Goal: Task Accomplishment & Management: Use online tool/utility

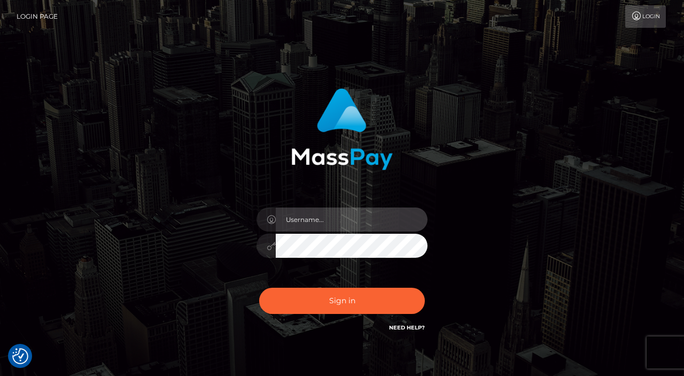
click at [387, 223] on input "text" at bounding box center [352, 219] width 152 height 24
type input "Edward"
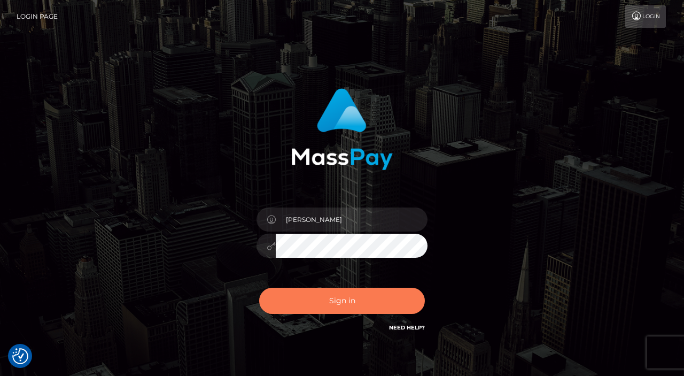
click at [367, 305] on button "Sign in" at bounding box center [342, 301] width 166 height 26
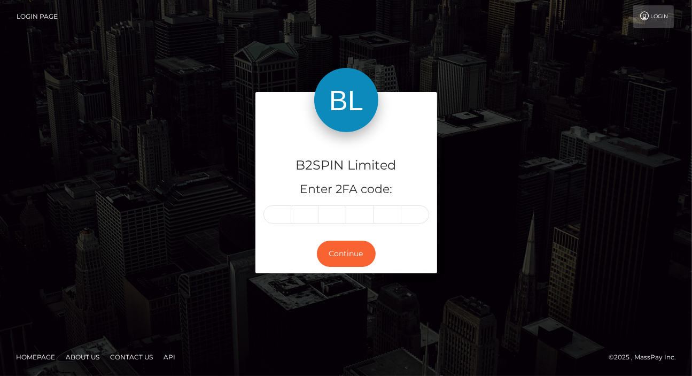
click at [276, 223] on div "B2SPIN Limited Enter 2FA code:" at bounding box center [346, 183] width 182 height 103
click at [277, 216] on input "text" at bounding box center [277, 214] width 28 height 18
paste input "9"
type input "9"
type input "0"
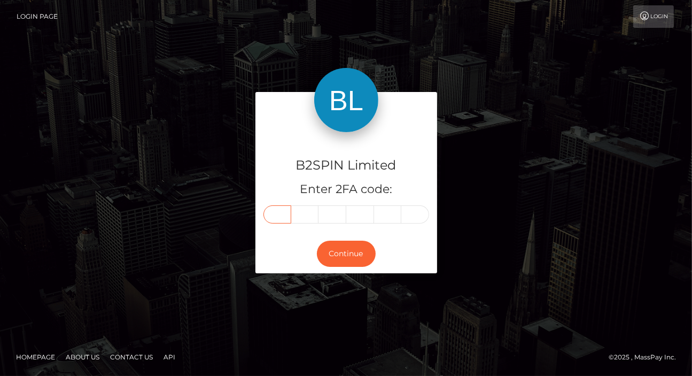
type input "5"
type input "4"
type input "0"
type input "4"
click at [339, 257] on button "Continue" at bounding box center [346, 254] width 59 height 26
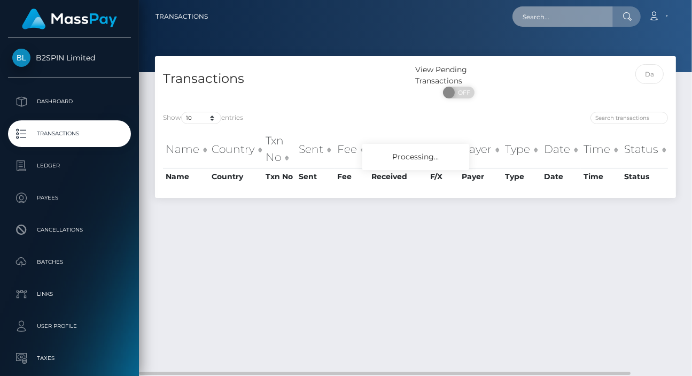
click at [530, 25] on input "text" at bounding box center [563, 16] width 100 height 20
paste input "3231073"
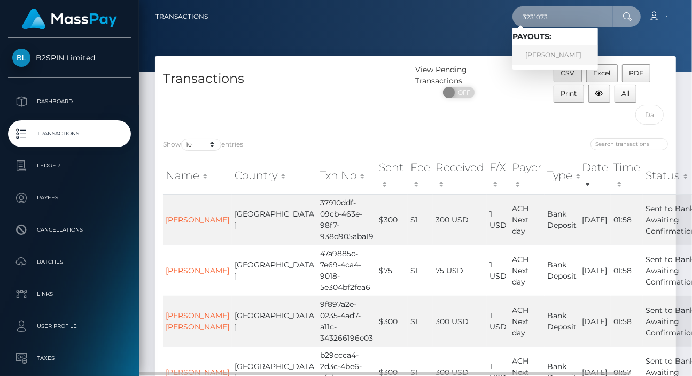
type input "3231073"
drag, startPoint x: 552, startPoint y: 50, endPoint x: 554, endPoint y: 60, distance: 10.9
click at [552, 50] on link "[PERSON_NAME]" at bounding box center [556, 55] width 86 height 20
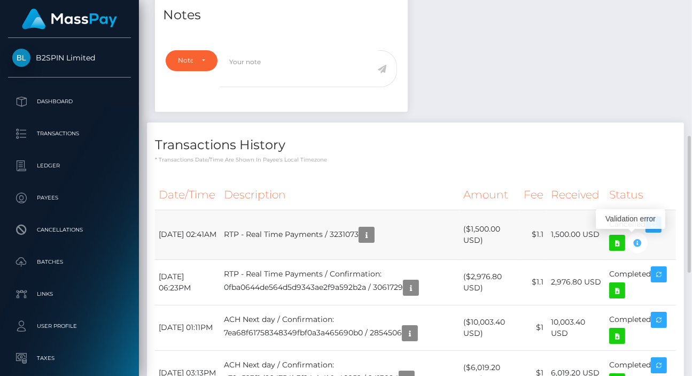
scroll to position [128, 163]
click at [588, 75] on div "Notes Note Type Compliance Clear Compliance General Note Type" at bounding box center [415, 300] width 537 height 615
drag, startPoint x: 241, startPoint y: 234, endPoint x: 284, endPoint y: 234, distance: 42.8
click at [272, 233] on td "RTP - Real Time Payments / 3231073" at bounding box center [339, 235] width 239 height 50
click at [297, 236] on td "RTP - Real Time Payments / 3231073" at bounding box center [339, 235] width 239 height 50
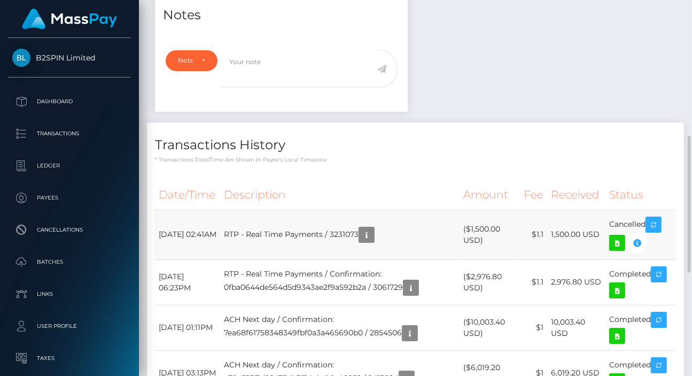
click at [297, 236] on td "RTP - Real Time Payments / 3231073" at bounding box center [339, 235] width 239 height 50
click at [278, 238] on td "RTP - Real Time Payments / 3231073" at bounding box center [339, 235] width 239 height 50
click at [646, 244] on button "button" at bounding box center [637, 242] width 20 height 20
click at [642, 244] on icon "button" at bounding box center [637, 242] width 13 height 13
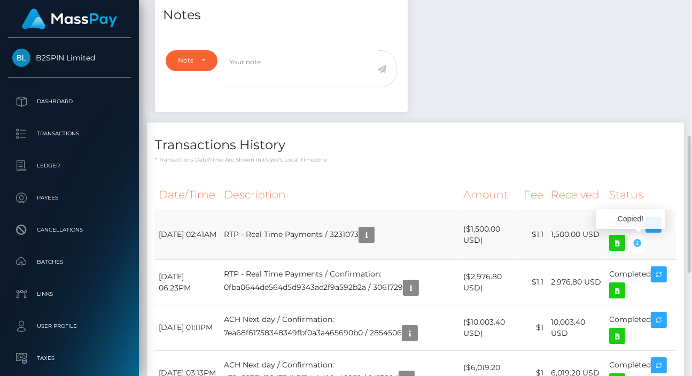
copy td "Time"
click at [373, 238] on icon "button" at bounding box center [366, 234] width 13 height 13
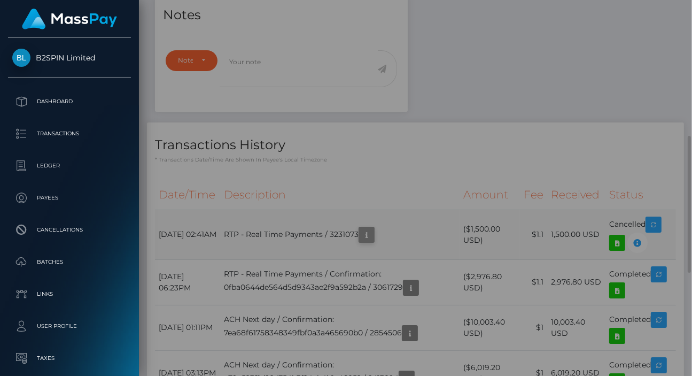
click at [384, 228] on div "Metadata: Object routingKey: "641cdc9f/1433877707" Attributes: BankAccountType:…" at bounding box center [377, 243] width 405 height 413
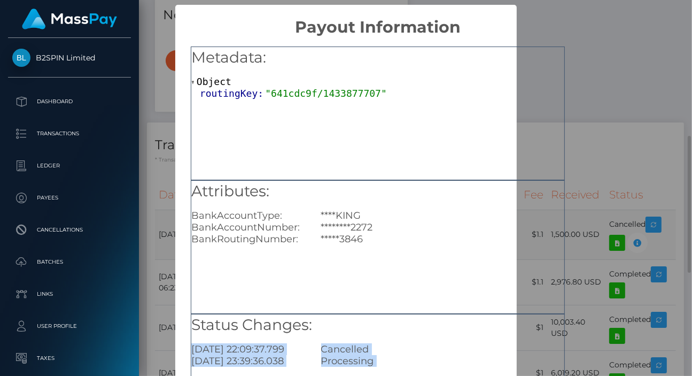
scroll to position [0, 0]
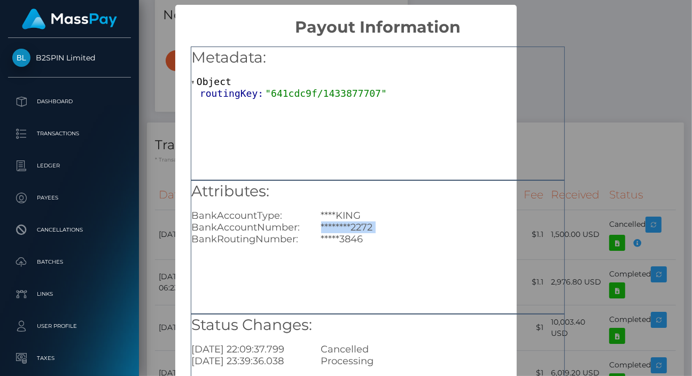
drag, startPoint x: 377, startPoint y: 238, endPoint x: 387, endPoint y: 231, distance: 11.6
click at [385, 229] on div "********2272" at bounding box center [442, 227] width 259 height 12
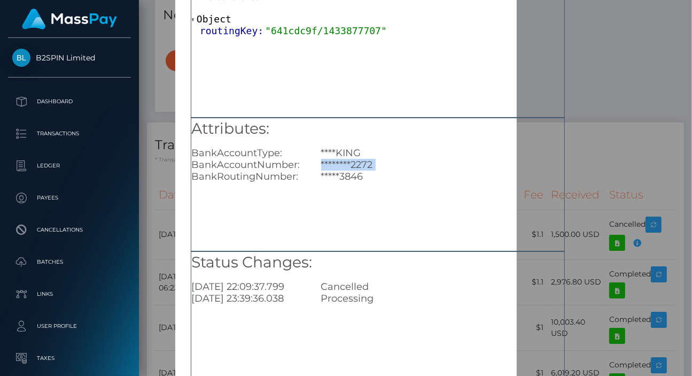
scroll to position [107, 0]
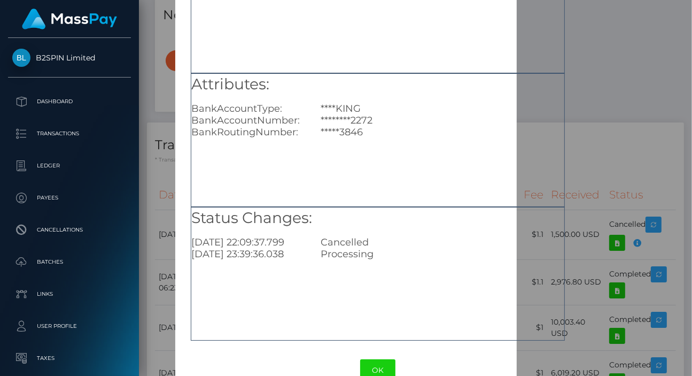
click at [616, 107] on div "× Payout Information Metadata: Object routingKey: "641cdc9f/1433877707" Attribu…" at bounding box center [346, 188] width 692 height 376
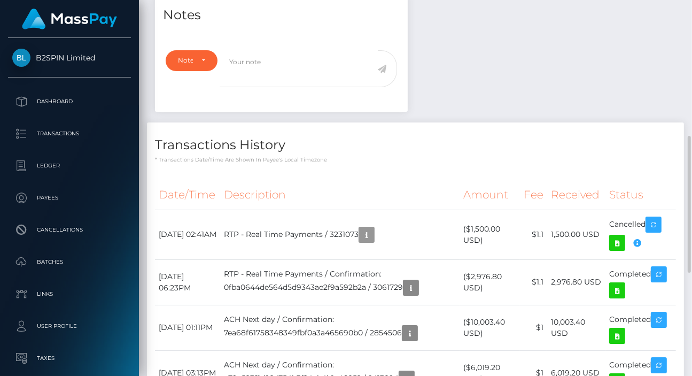
scroll to position [128, 163]
click at [477, 114] on div "Notes Note Type Compliance Clear Compliance General Note Type" at bounding box center [415, 300] width 537 height 615
click at [353, 232] on td "RTP - Real Time Payments / 3231073" at bounding box center [339, 235] width 239 height 50
click at [351, 232] on td "RTP - Real Time Payments / 3231073" at bounding box center [339, 235] width 239 height 50
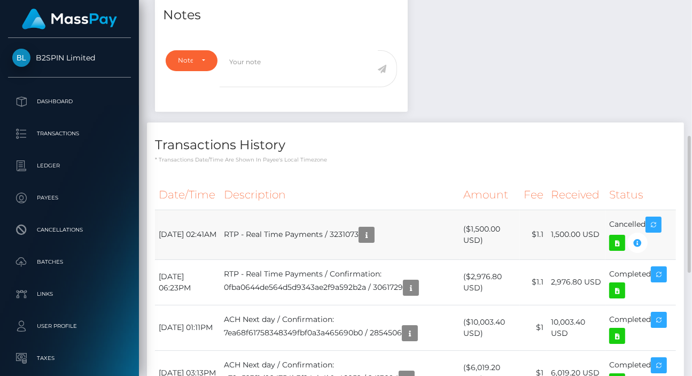
click at [351, 232] on td "RTP - Real Time Payments / 3231073" at bounding box center [339, 235] width 239 height 50
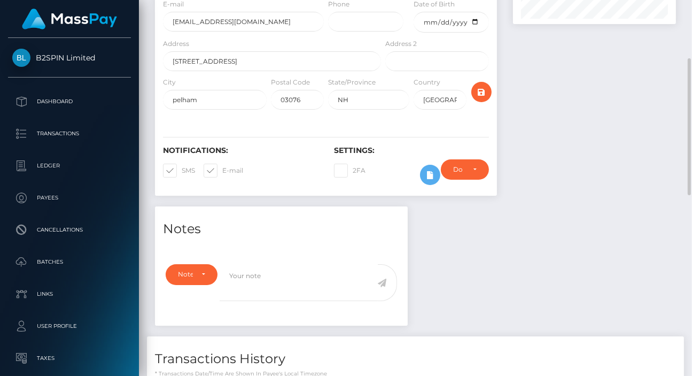
scroll to position [0, 0]
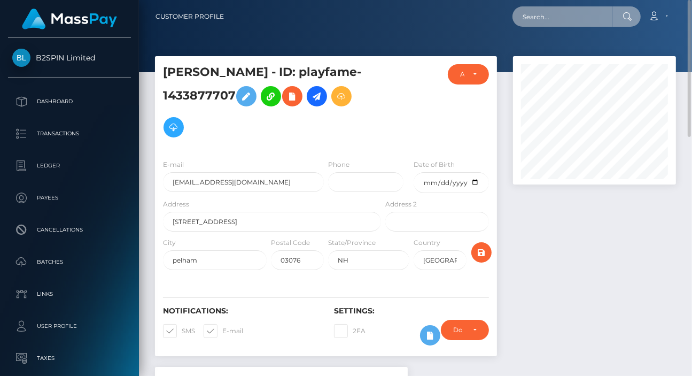
click at [552, 16] on input "text" at bounding box center [563, 16] width 100 height 20
paste input "3213732"
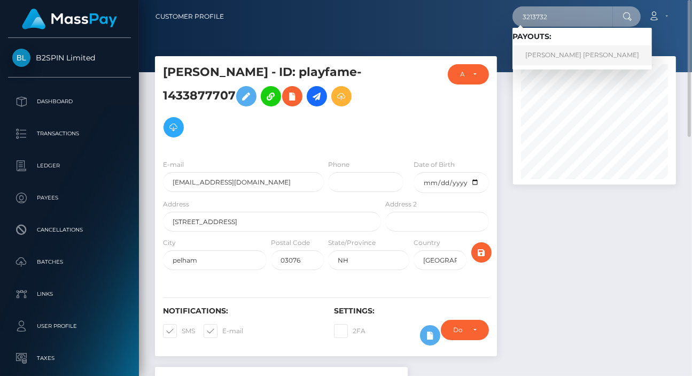
type input "3213732"
click at [558, 58] on link "GWENETH MONET GOUGH" at bounding box center [582, 55] width 139 height 20
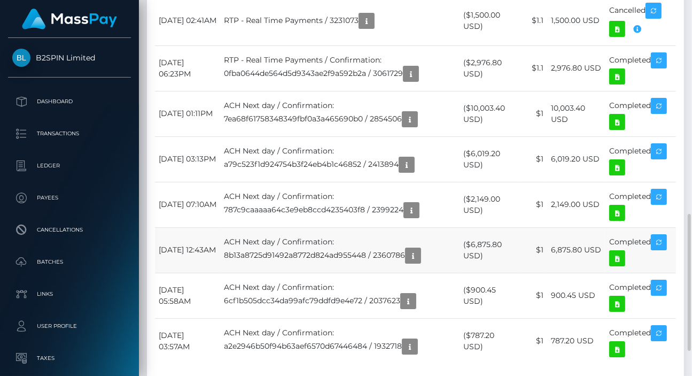
scroll to position [658, 0]
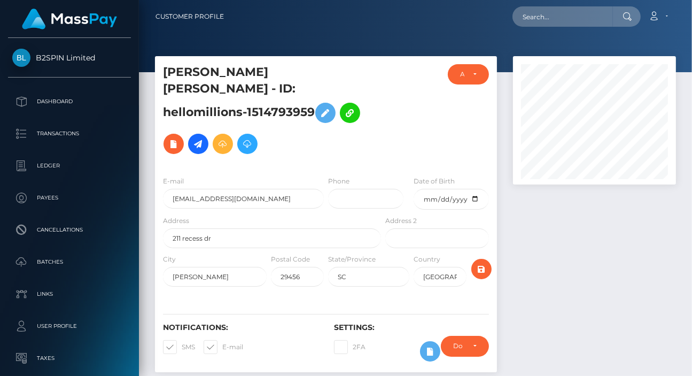
scroll to position [128, 163]
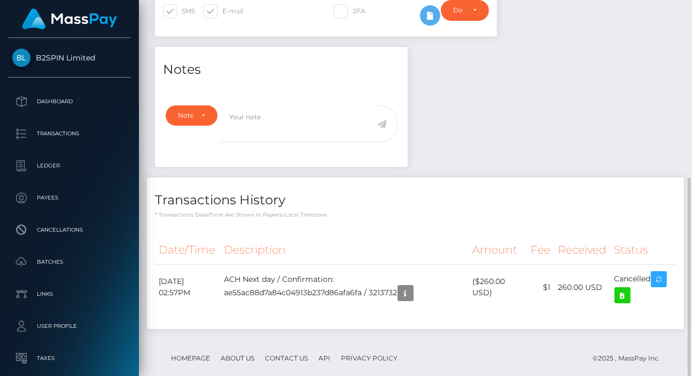
click at [579, 88] on div "Notes Note Type Compliance Clear Compliance General Note Type" at bounding box center [415, 193] width 537 height 292
click at [412, 286] on icon "button" at bounding box center [405, 292] width 13 height 13
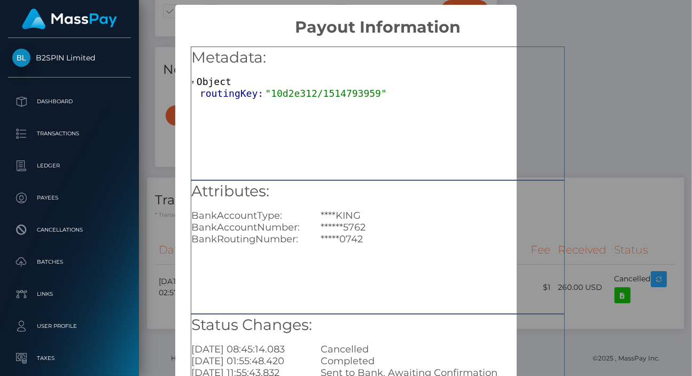
scroll to position [133, 0]
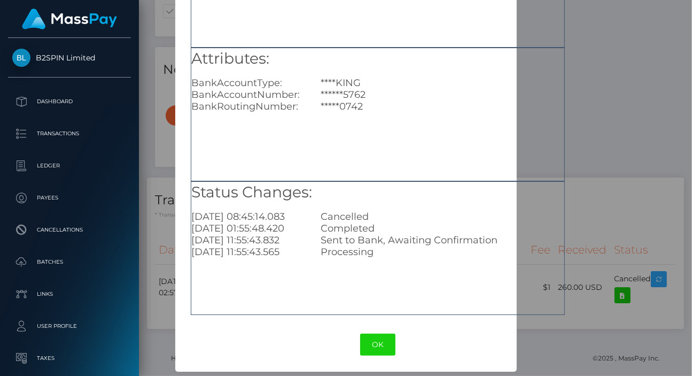
drag, startPoint x: 606, startPoint y: 125, endPoint x: 621, endPoint y: 125, distance: 14.4
click at [607, 125] on div "× Payout Information Metadata: Object routingKey: "10d2e312/1514793959" Attribu…" at bounding box center [346, 188] width 692 height 376
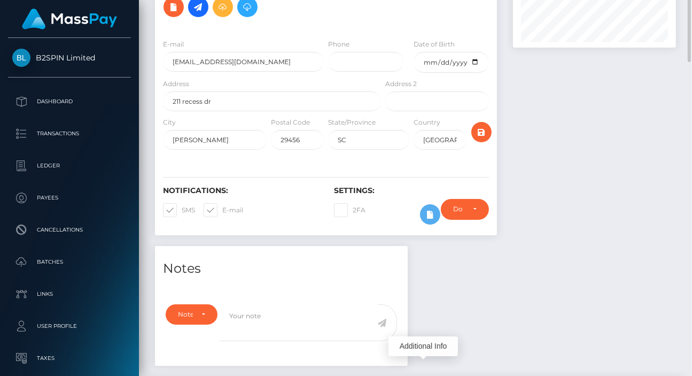
scroll to position [0, 0]
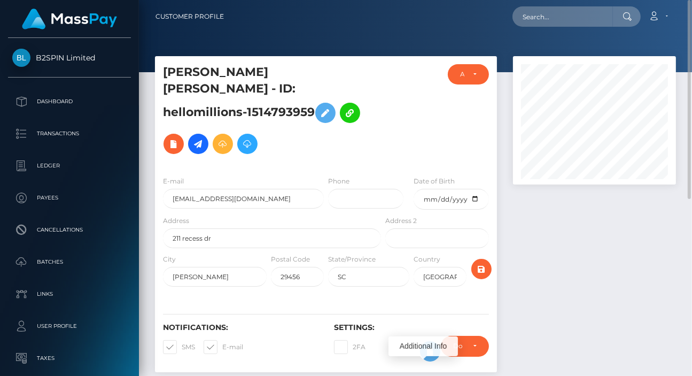
click at [575, 27] on div "Loading... Loading... Account Edit Profile Logout" at bounding box center [453, 16] width 443 height 22
click at [577, 16] on input "text" at bounding box center [563, 16] width 100 height 20
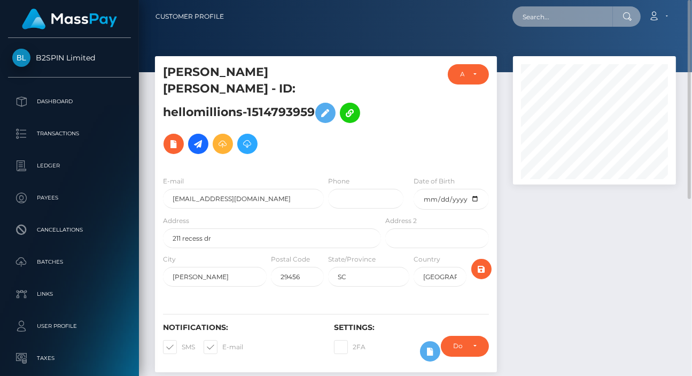
paste input "3208896"
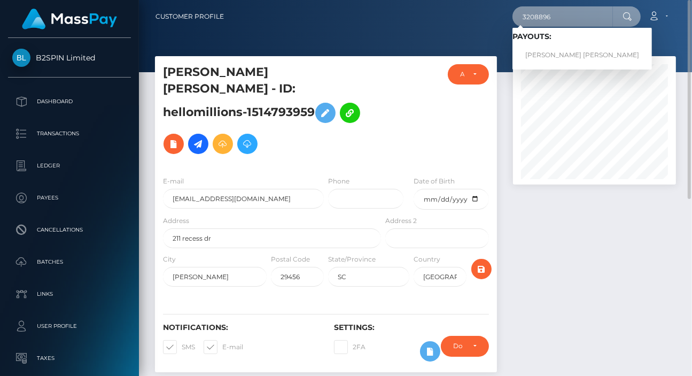
type input "3208896"
click at [554, 52] on link "JAMES MICHAEL HERR" at bounding box center [582, 55] width 139 height 20
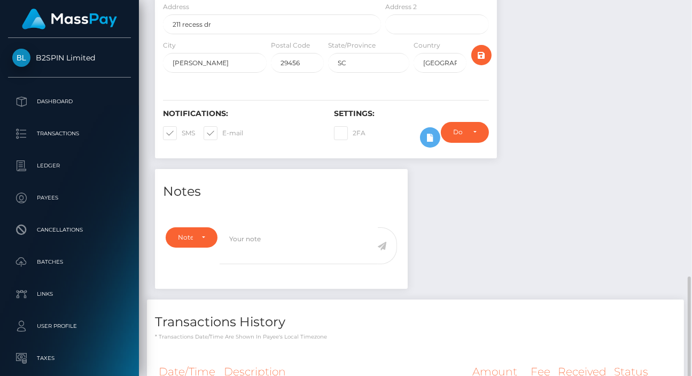
scroll to position [336, 0]
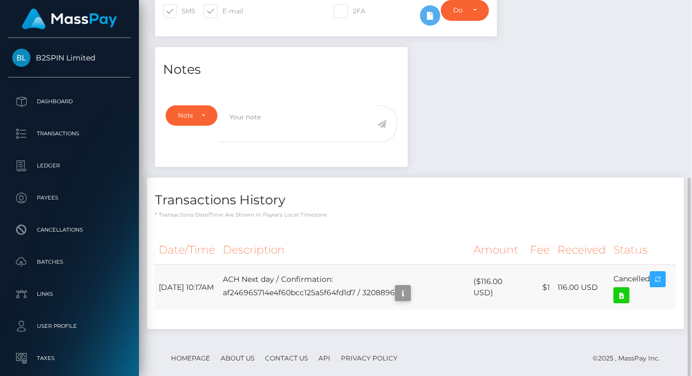
scroll to position [128, 163]
click at [409, 286] on icon "button" at bounding box center [403, 292] width 13 height 13
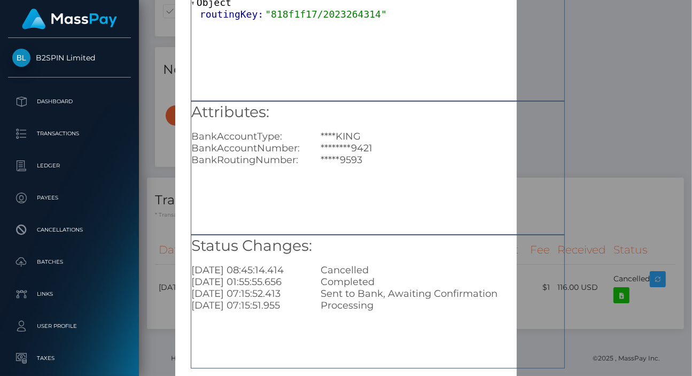
scroll to position [133, 0]
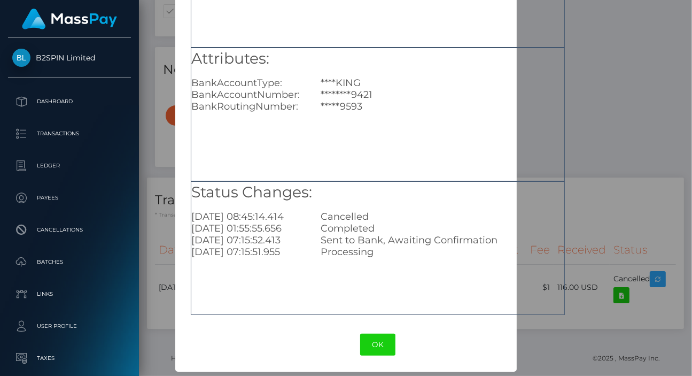
click at [617, 106] on div "× Payout Information Metadata: Object routingKey: "818f1f17/2023264314" Attribu…" at bounding box center [346, 188] width 692 height 376
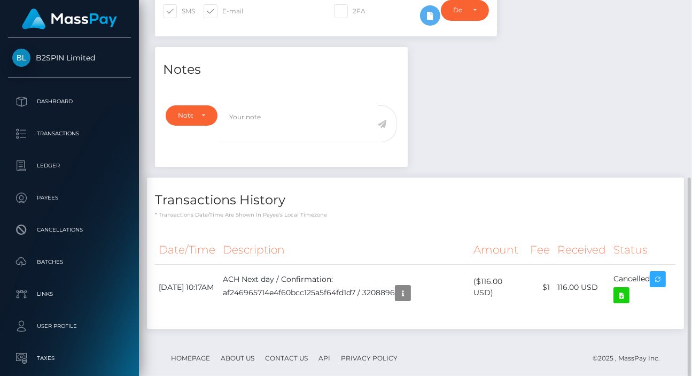
drag, startPoint x: 606, startPoint y: 105, endPoint x: 599, endPoint y: 105, distance: 6.9
click at [602, 105] on div "Notes Note Type Compliance Clear Compliance General Note Type" at bounding box center [415, 193] width 537 height 292
click at [411, 285] on button "button" at bounding box center [403, 293] width 16 height 16
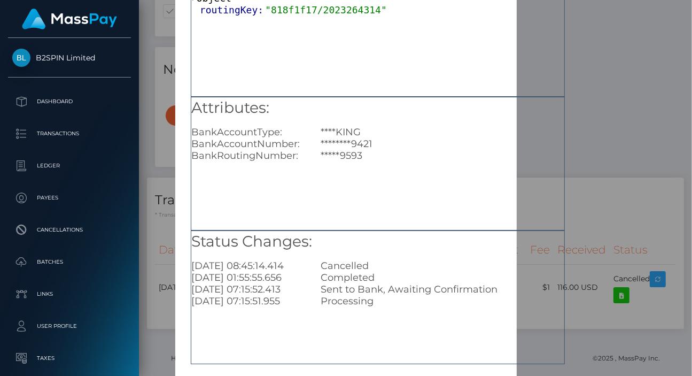
scroll to position [133, 0]
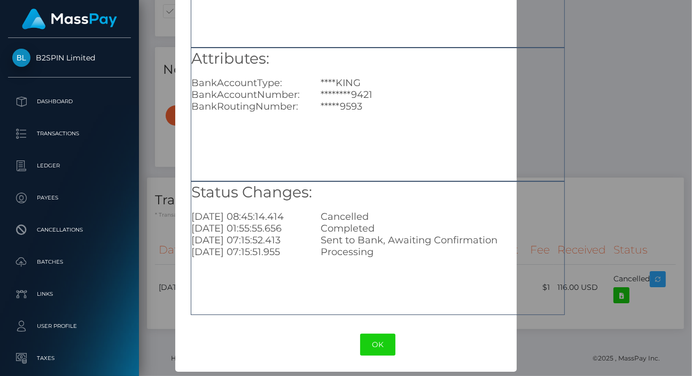
drag, startPoint x: 346, startPoint y: 230, endPoint x: 364, endPoint y: 230, distance: 17.6
click at [361, 230] on div "Completed" at bounding box center [442, 228] width 259 height 12
click at [359, 231] on div "Completed" at bounding box center [442, 228] width 259 height 12
drag, startPoint x: 367, startPoint y: 235, endPoint x: 371, endPoint y: 240, distance: 6.8
click at [370, 237] on div "Sent to Bank, Awaiting Confirmation" at bounding box center [442, 240] width 259 height 12
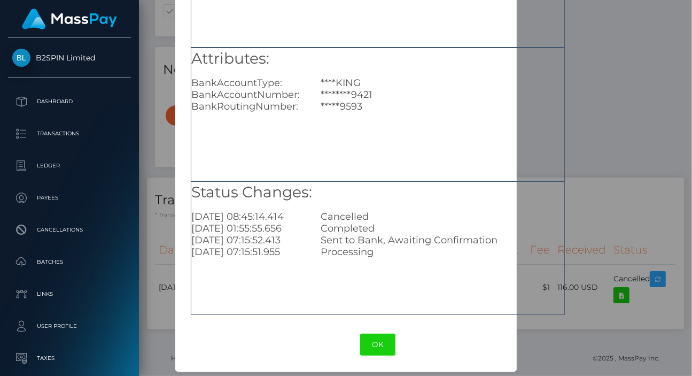
click at [600, 89] on div "× Payout Information Metadata: Object routingKey: "818f1f17/2023264314" Attribu…" at bounding box center [346, 188] width 692 height 376
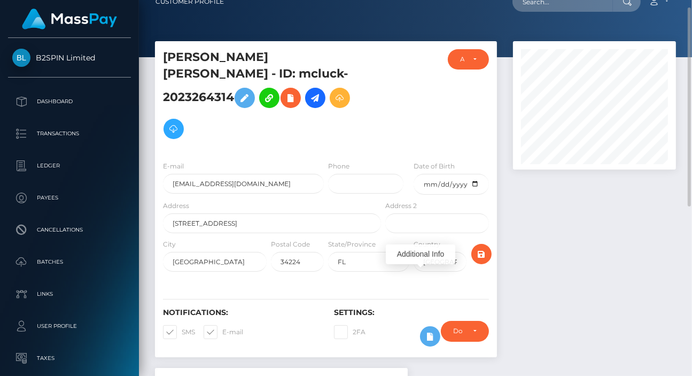
scroll to position [0, 0]
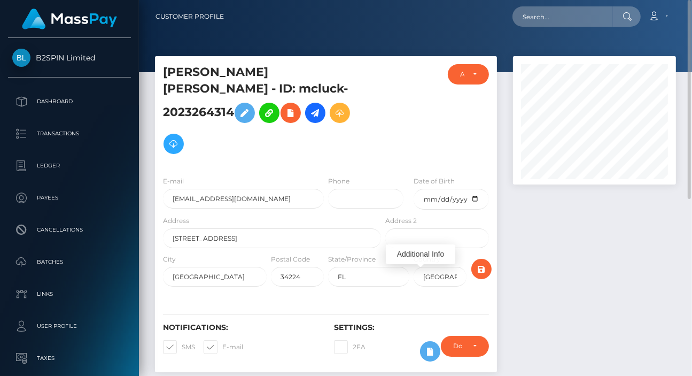
click at [595, 31] on nav "Customer Profile Loading... Loading... Account" at bounding box center [415, 16] width 553 height 33
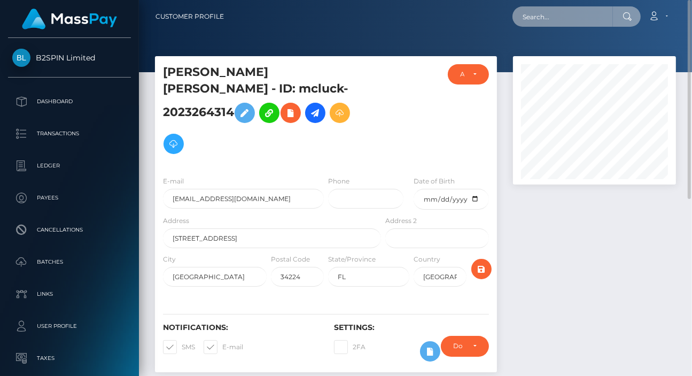
click at [585, 14] on input "text" at bounding box center [563, 16] width 100 height 20
paste input "3231073"
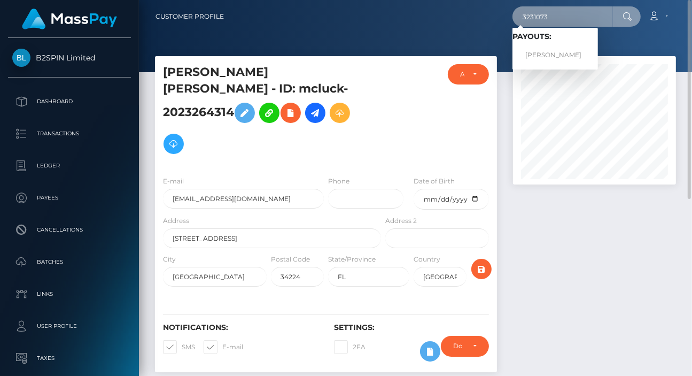
type input "3231073"
click at [556, 48] on link "BRANDON JOSEPH OGRADY" at bounding box center [556, 55] width 86 height 20
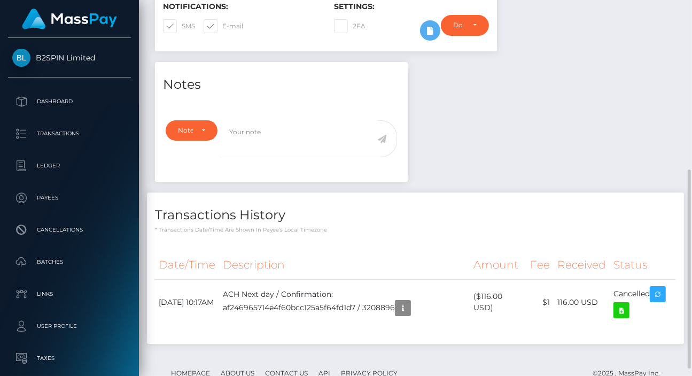
scroll to position [336, 0]
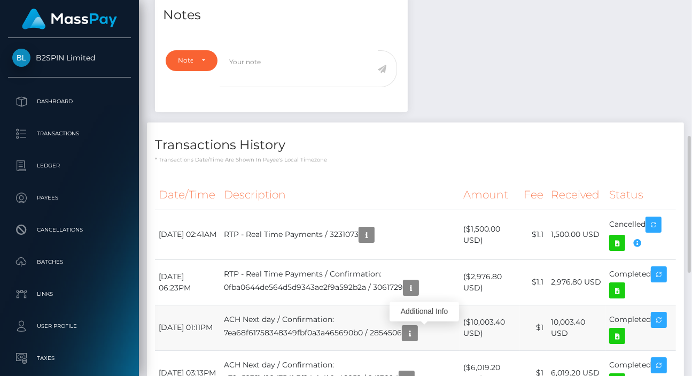
scroll to position [128, 163]
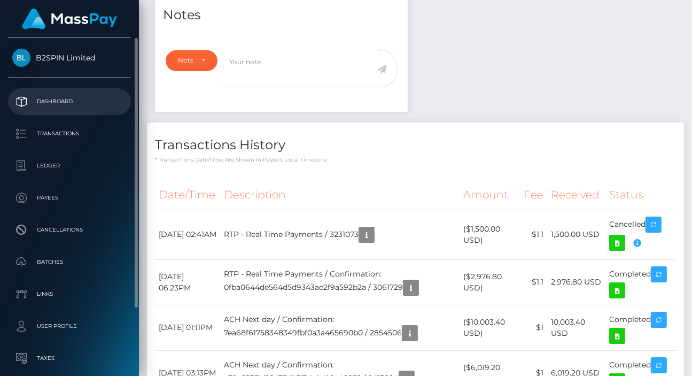
click at [49, 105] on p "Dashboard" at bounding box center [69, 102] width 114 height 16
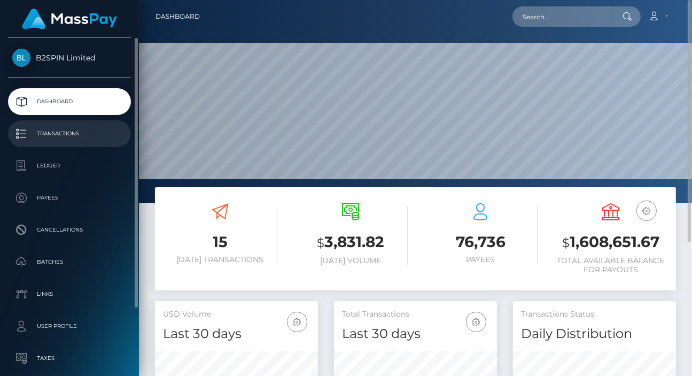
scroll to position [189, 163]
click at [69, 137] on p "Transactions" at bounding box center [69, 134] width 114 height 16
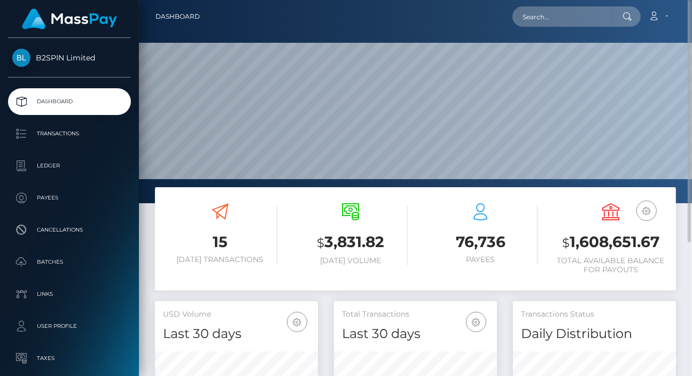
scroll to position [160, 0]
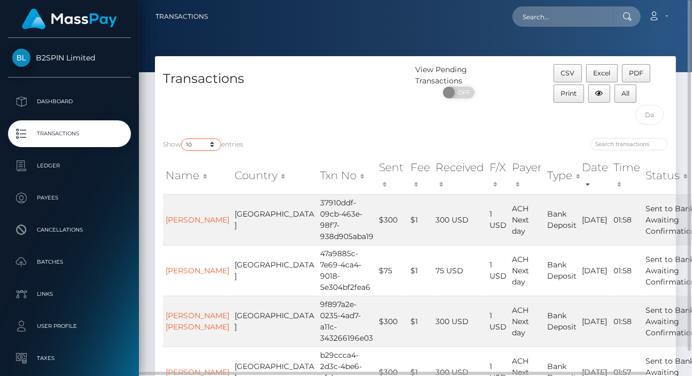
click at [203, 148] on select "10 25 50 100 250 500 1,000 3,500" at bounding box center [201, 144] width 40 height 12
select select "3500"
click at [182, 138] on select "10 25 50 100 250 500 1,000 3,500" at bounding box center [201, 144] width 40 height 12
click at [663, 112] on input "text" at bounding box center [649, 115] width 28 height 20
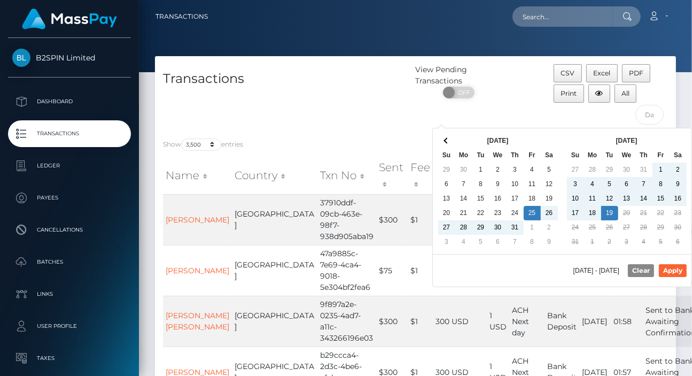
drag, startPoint x: 607, startPoint y: 211, endPoint x: 613, endPoint y: 219, distance: 9.9
click at [680, 272] on button "Apply" at bounding box center [673, 270] width 28 height 13
type input "07/25/2025 - 08/19/2025"
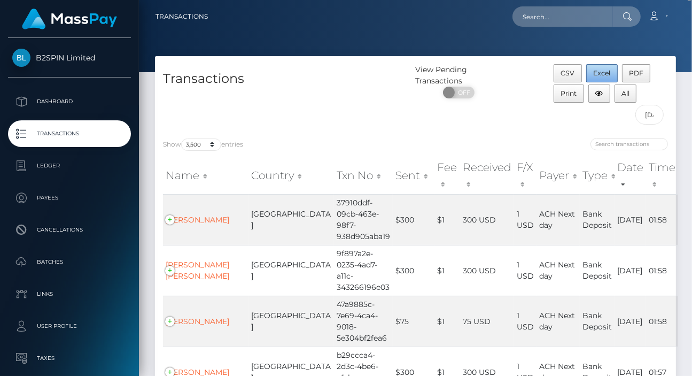
click at [597, 73] on span "Excel" at bounding box center [601, 73] width 17 height 8
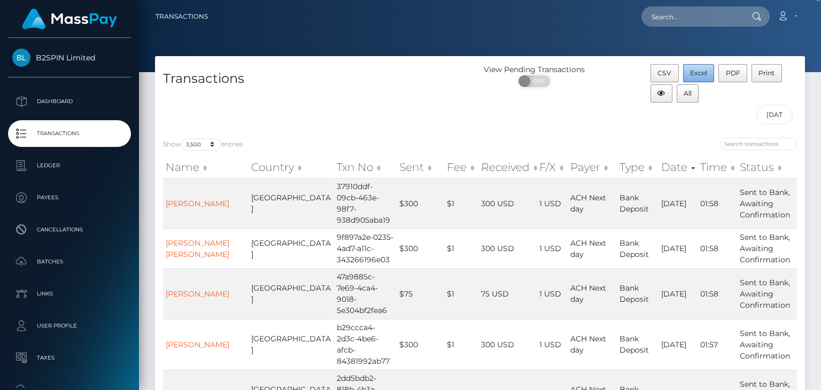
click at [692, 74] on span "Excel" at bounding box center [698, 73] width 17 height 8
click at [692, 23] on input "text" at bounding box center [691, 16] width 100 height 20
paste input "3231073"
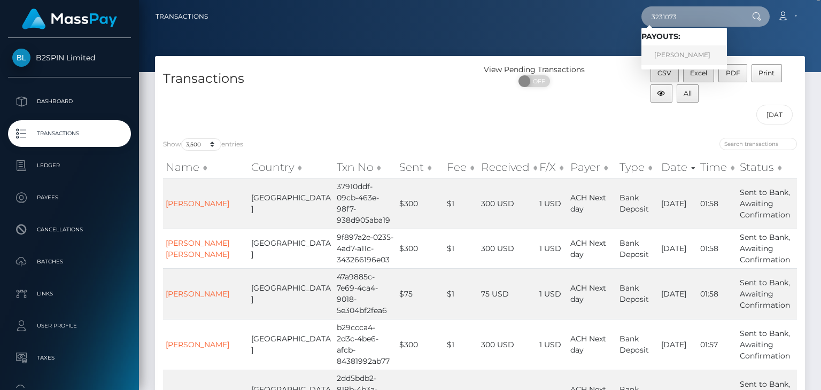
type input "3231073"
click at [692, 59] on link "BRANDON JOSEPH OGRADY" at bounding box center [684, 55] width 86 height 20
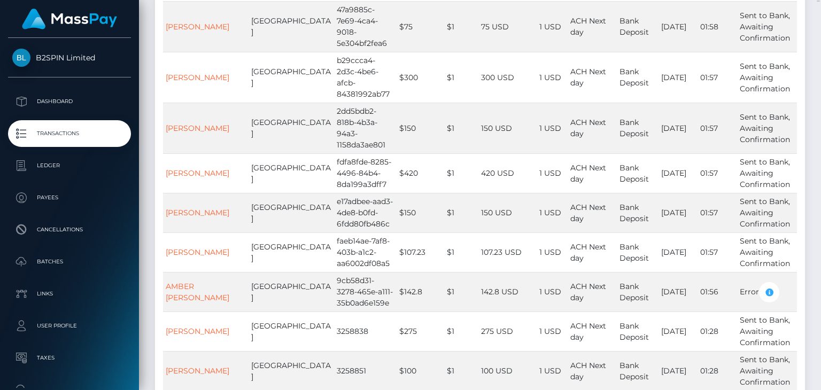
scroll to position [428, 0]
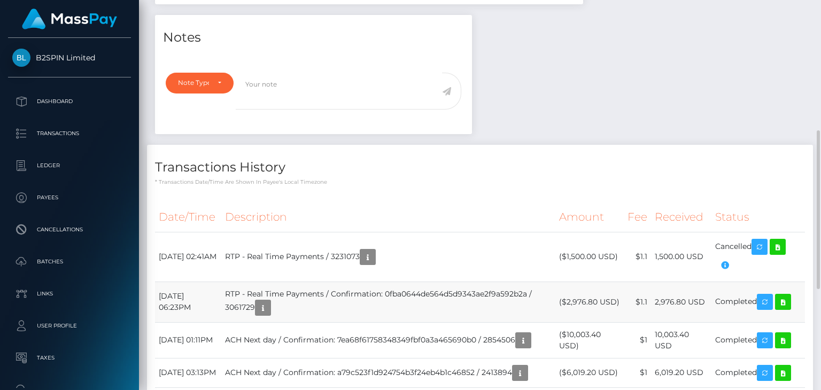
scroll to position [128, 205]
click at [274, 306] on td "RTP - Real Time Payments / Confirmation: 0fba0644de564d5d9343ae2f9a592b2a / 306…" at bounding box center [388, 302] width 334 height 41
copy td "3061729"
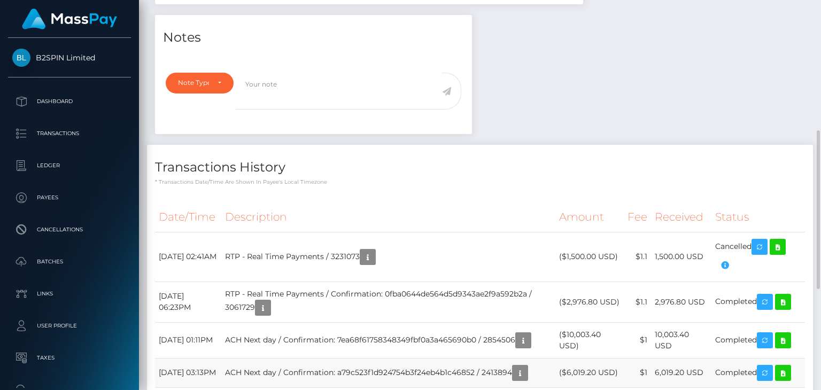
scroll to position [534325, 534247]
click at [630, 53] on div "Notes Note Type Compliance Clear Compliance General Note Type" at bounding box center [480, 278] width 666 height 526
